Goal: Task Accomplishment & Management: Manage account settings

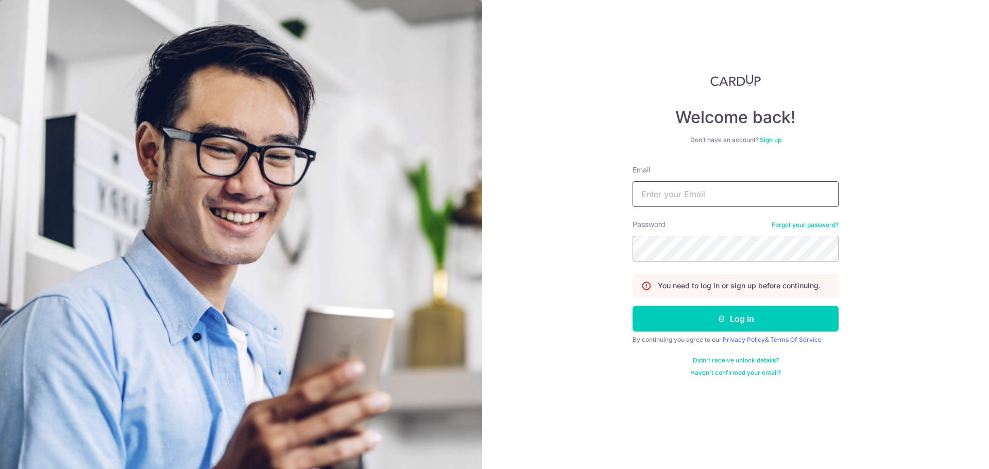
type input "[EMAIL_ADDRESS][DOMAIN_NAME]"
click at [633, 306] on button "Log in" at bounding box center [736, 319] width 206 height 26
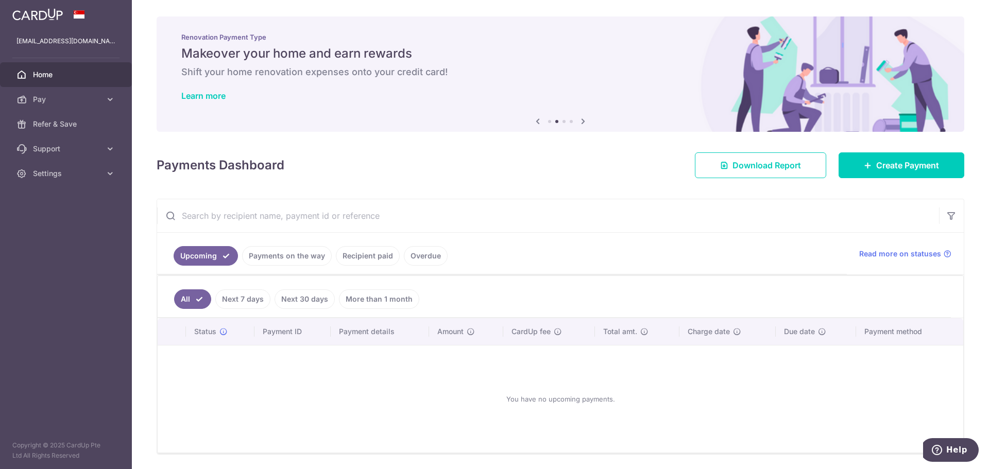
click at [365, 258] on link "Recipient paid" at bounding box center [368, 256] width 64 height 20
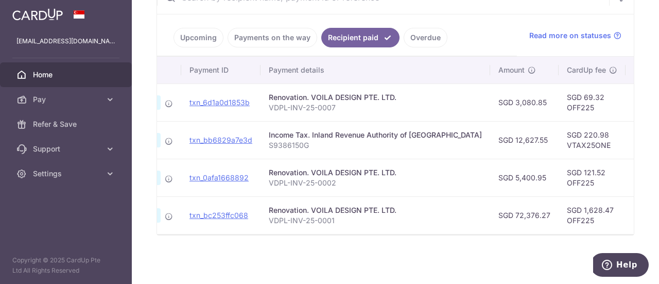
scroll to position [0, 92]
